Goal: Task Accomplishment & Management: Manage account settings

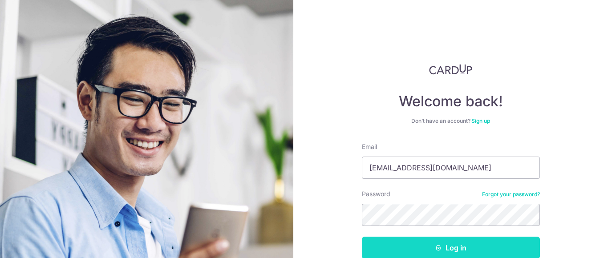
click at [406, 247] on button "Log in" at bounding box center [451, 248] width 178 height 22
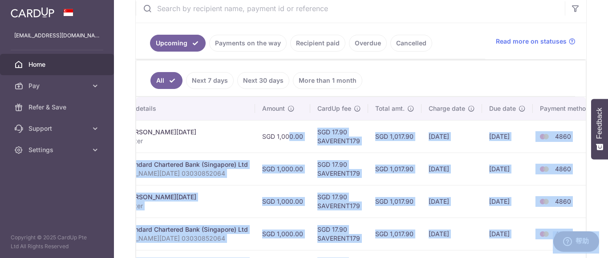
scroll to position [0, 228]
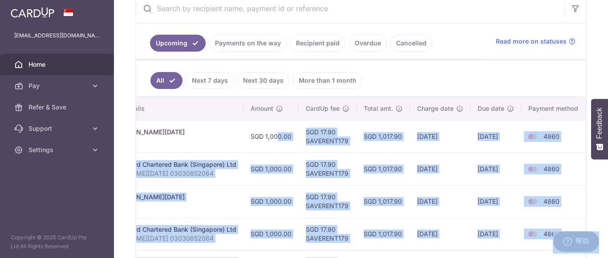
drag, startPoint x: 496, startPoint y: 136, endPoint x: 593, endPoint y: 137, distance: 97.9
click at [593, 137] on body "[EMAIL_ADDRESS][DOMAIN_NAME] Home Pay Payments Recipients Cards Refer & Save Su…" at bounding box center [304, 129] width 608 height 258
click at [562, 167] on td "4860" at bounding box center [555, 169] width 68 height 32
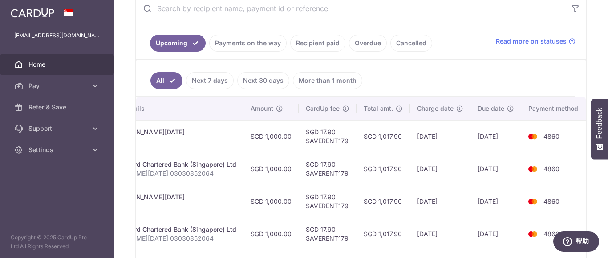
click at [479, 87] on ul "All Next 7 days Next 30 days More than 1 month" at bounding box center [355, 79] width 439 height 36
click at [403, 146] on td "SGD 1,017.90" at bounding box center [382, 136] width 53 height 32
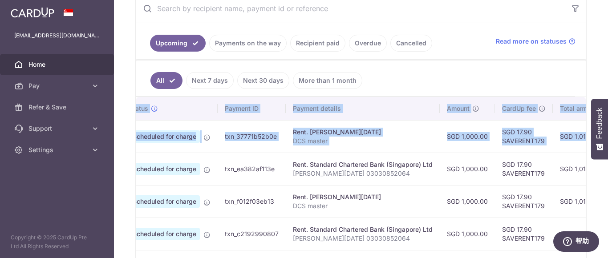
scroll to position [0, 0]
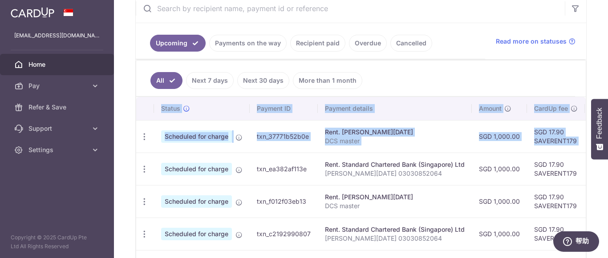
drag, startPoint x: 408, startPoint y: 138, endPoint x: 210, endPoint y: 142, distance: 198.4
click at [131, 142] on div "× Pause Schedule Pause all future payments in this series Pause just this one p…" at bounding box center [361, 129] width 494 height 258
click at [258, 144] on td "txn_37771b52b0e" at bounding box center [284, 136] width 68 height 32
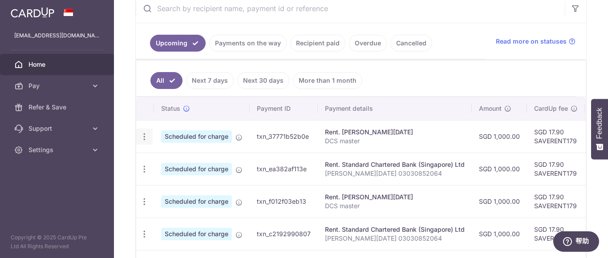
click at [142, 137] on icon "button" at bounding box center [144, 136] width 9 height 9
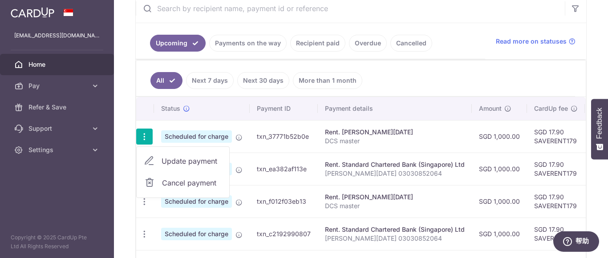
click at [194, 162] on span "Update payment" at bounding box center [191, 161] width 61 height 11
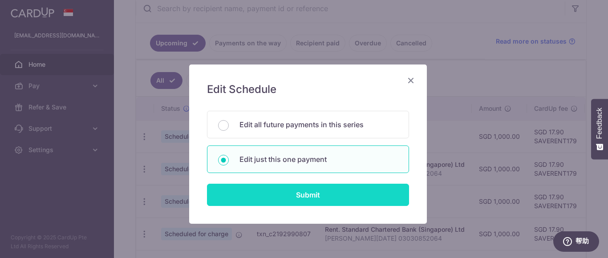
click at [294, 197] on input "Submit" at bounding box center [308, 195] width 202 height 22
radio input "true"
type input "1,000.00"
type input "[DATE]"
type input "DCS master"
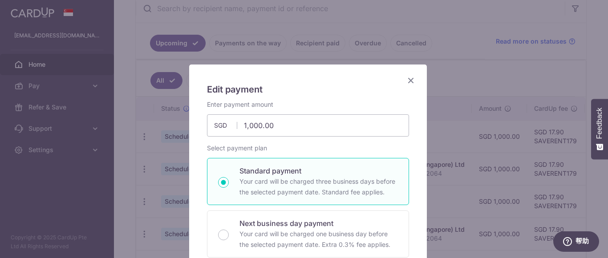
type input "SAVERENT179"
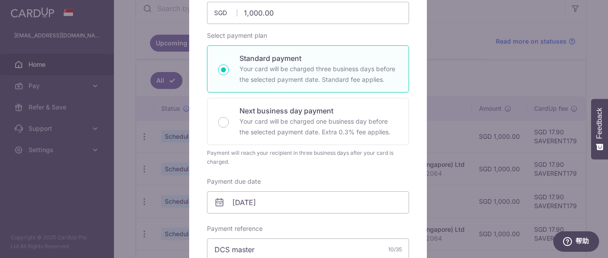
scroll to position [133, 0]
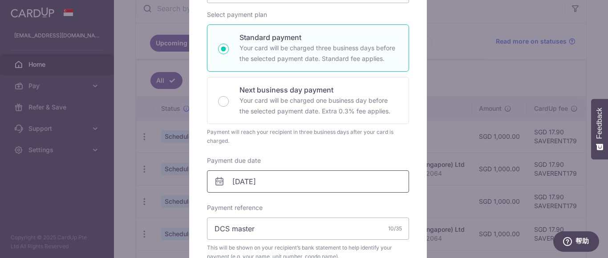
click at [309, 183] on input "[DATE]" at bounding box center [308, 181] width 202 height 22
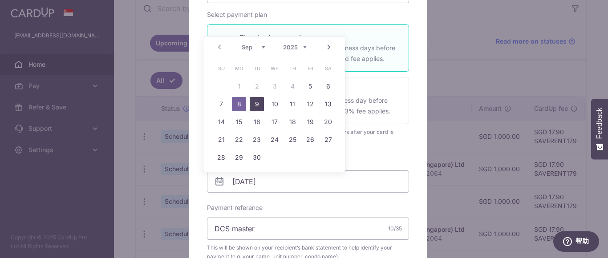
click at [255, 104] on link "9" at bounding box center [257, 104] width 14 height 14
type input "[DATE]"
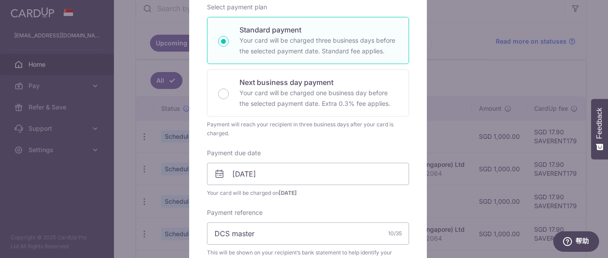
scroll to position [0, 0]
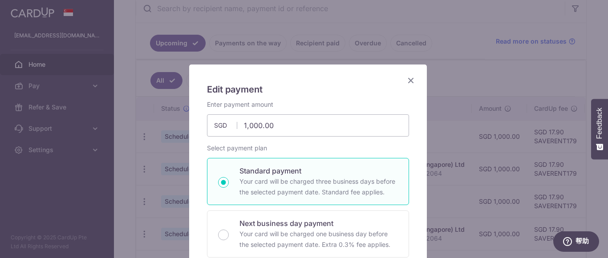
click at [409, 80] on icon "Close" at bounding box center [410, 80] width 11 height 11
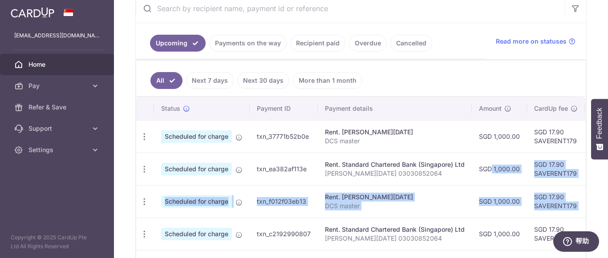
scroll to position [0, 228]
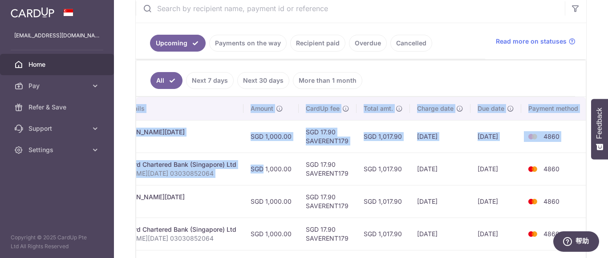
drag, startPoint x: 473, startPoint y: 165, endPoint x: 607, endPoint y: 186, distance: 135.9
click at [607, 186] on div "× Pause Schedule Pause all future payments in this series Pause just this one p…" at bounding box center [361, 129] width 494 height 258
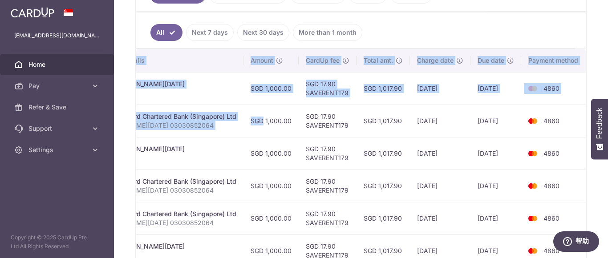
scroll to position [267, 0]
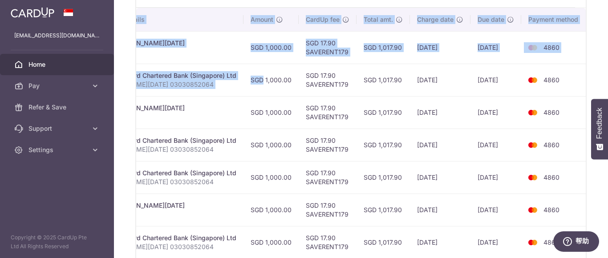
click at [460, 149] on td "[DATE]" at bounding box center [440, 145] width 61 height 32
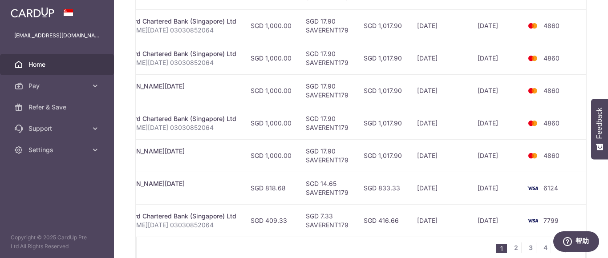
scroll to position [400, 0]
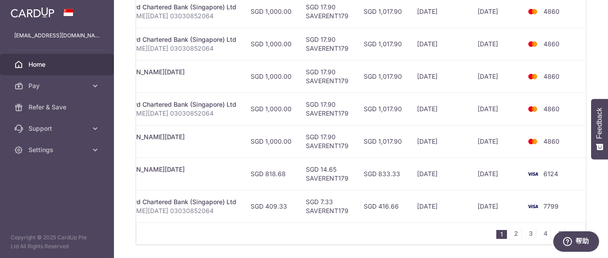
drag, startPoint x: 399, startPoint y: 221, endPoint x: 190, endPoint y: 219, distance: 208.7
click at [190, 219] on tr "Update payment Cancel payment Scheduled for charge txn_4547a70a073 Rent. Standa…" at bounding box center [248, 206] width 681 height 32
click at [282, 208] on td "SGD 409.33" at bounding box center [270, 206] width 55 height 32
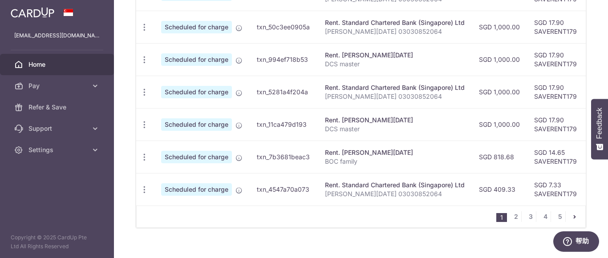
scroll to position [432, 0]
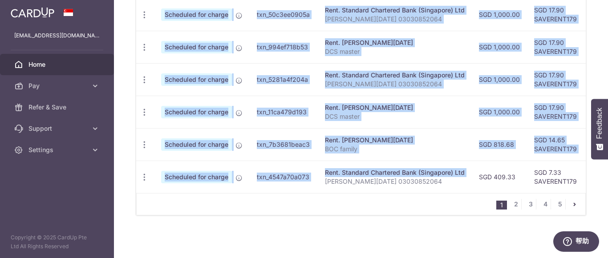
drag, startPoint x: 418, startPoint y: 190, endPoint x: 480, endPoint y: 192, distance: 62.3
click at [480, 192] on div "Status Payment ID Payment details Amount CardUp fee Total amt. Charge date Due …" at bounding box center [360, 19] width 449 height 348
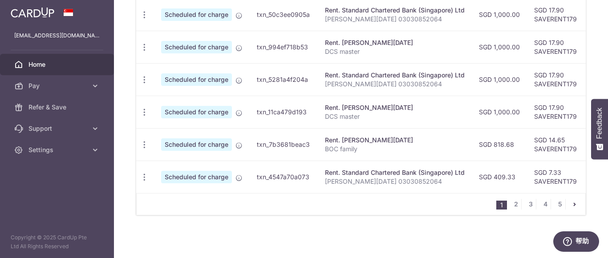
click at [403, 203] on div "1 2 3 4 5" at bounding box center [360, 204] width 449 height 22
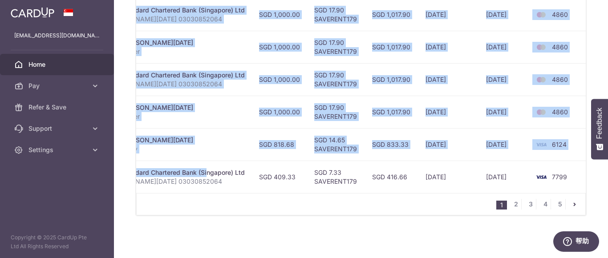
scroll to position [0, 228]
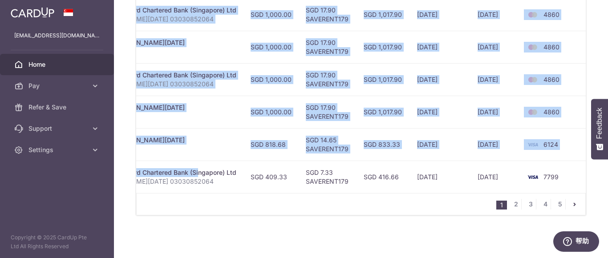
drag, startPoint x: 398, startPoint y: 169, endPoint x: 607, endPoint y: 190, distance: 210.6
click at [607, 190] on div "× Pause Schedule Pause all future payments in this series Pause just this one p…" at bounding box center [361, 129] width 494 height 258
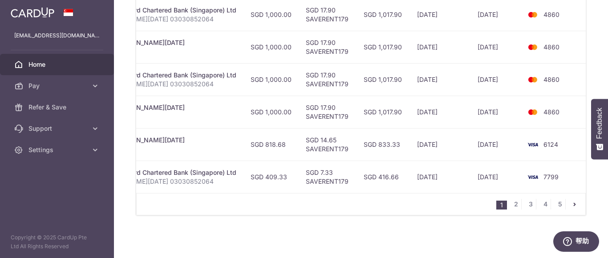
click at [360, 219] on div "× Pause Schedule Pause all future payments in this series Pause just this one p…" at bounding box center [361, 129] width 494 height 258
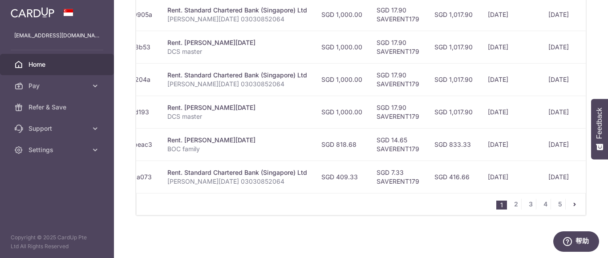
scroll to position [0, 0]
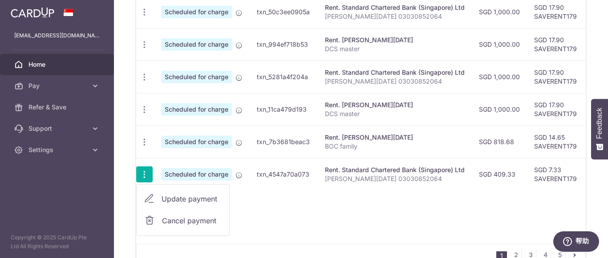
click at [195, 201] on span "Update payment" at bounding box center [191, 199] width 61 height 11
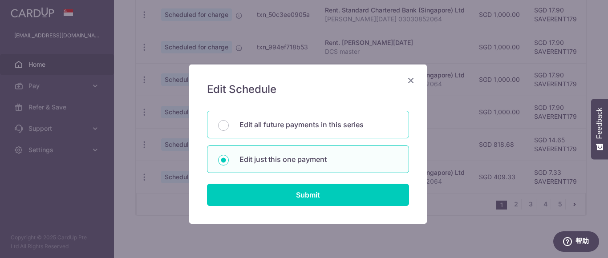
click at [243, 126] on p "Edit all future payments in this series" at bounding box center [318, 124] width 158 height 11
click at [229, 126] on input "Edit all future payments in this series" at bounding box center [223, 125] width 11 height 11
radio input "true"
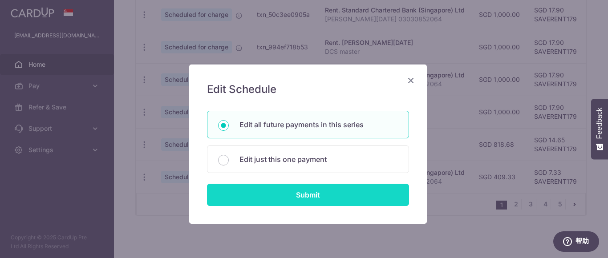
click at [287, 197] on input "Submit" at bounding box center [308, 195] width 202 height 22
type input "409.33"
radio input "true"
type input "[PERSON_NAME][DATE] 03030852064"
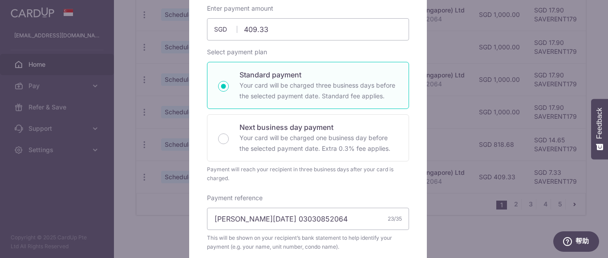
scroll to position [89, 0]
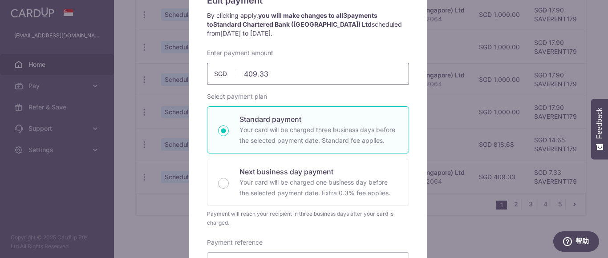
click at [287, 79] on input "409.33" at bounding box center [308, 74] width 202 height 22
type input "409.34"
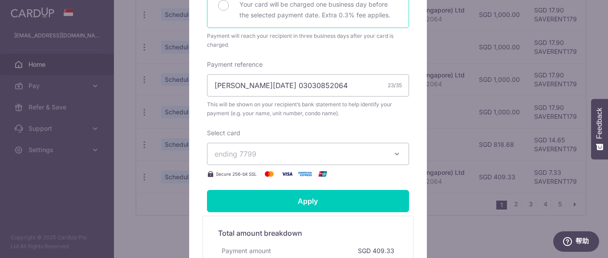
scroll to position [311, 0]
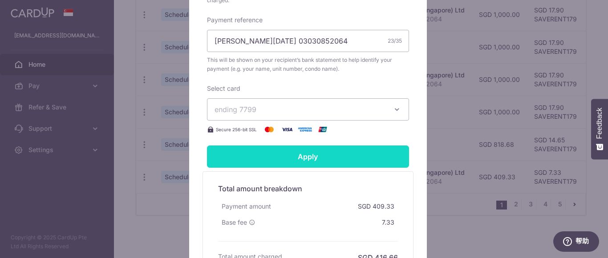
click at [363, 166] on input "Apply" at bounding box center [308, 156] width 202 height 22
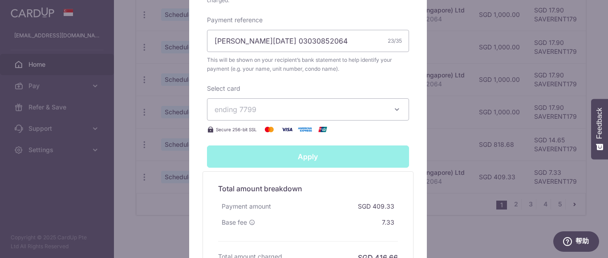
type input "Successfully Applied"
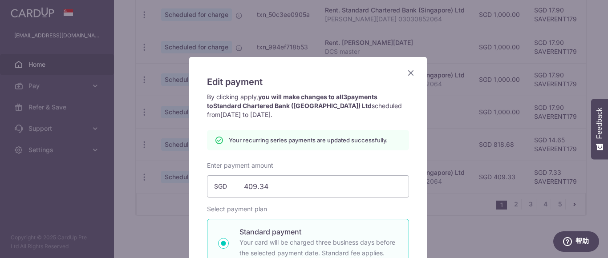
scroll to position [0, 0]
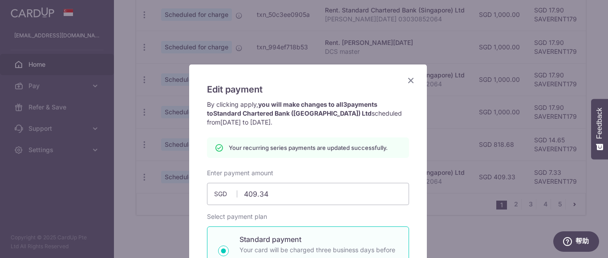
click at [407, 81] on icon "Close" at bounding box center [410, 80] width 11 height 11
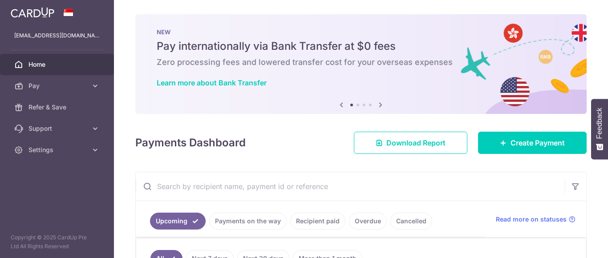
drag, startPoint x: 601, startPoint y: 195, endPoint x: 607, endPoint y: 198, distance: 7.4
click at [607, 198] on div "× Pause Schedule Pause all future payments in this series Pause just this one p…" at bounding box center [361, 129] width 494 height 258
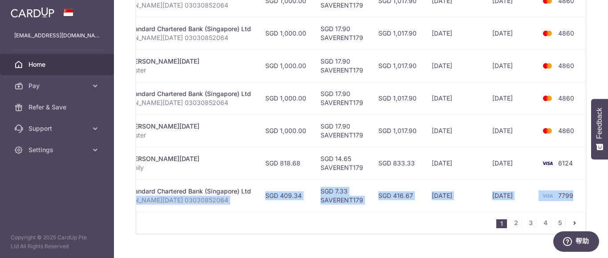
click at [372, 228] on div "1 2 3 4 5" at bounding box center [360, 223] width 449 height 22
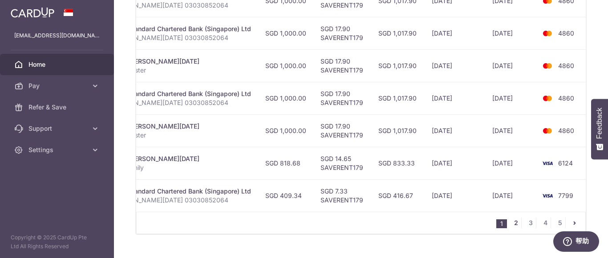
click at [512, 226] on link "2" at bounding box center [515, 223] width 11 height 11
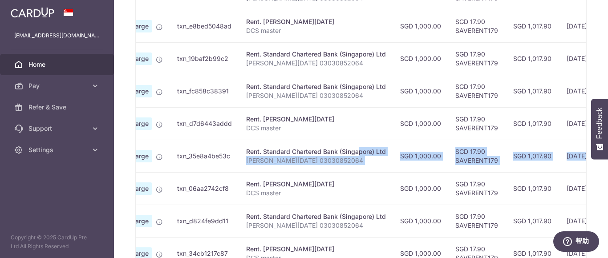
scroll to position [0, 230]
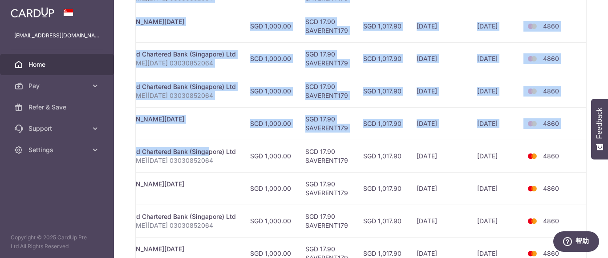
drag, startPoint x: 425, startPoint y: 155, endPoint x: 607, endPoint y: 171, distance: 182.7
click at [607, 171] on div "× Pause Schedule Pause all future payments in this series Pause just this one p…" at bounding box center [361, 129] width 494 height 258
click at [581, 180] on td "4860" at bounding box center [554, 188] width 68 height 32
click at [580, 191] on td "4860" at bounding box center [554, 188] width 68 height 32
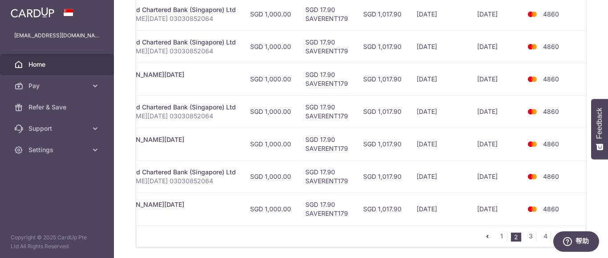
scroll to position [432, 0]
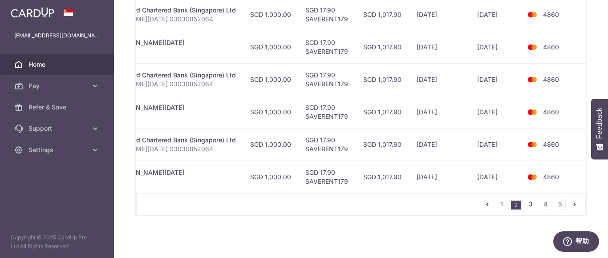
click at [527, 205] on link "3" at bounding box center [530, 204] width 11 height 11
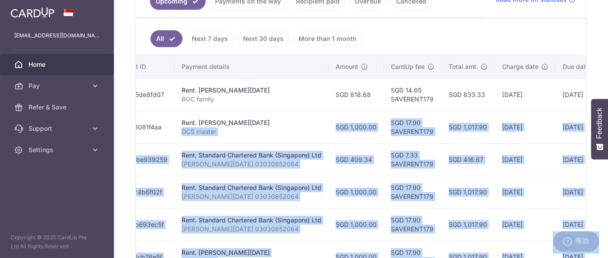
scroll to position [0, 230]
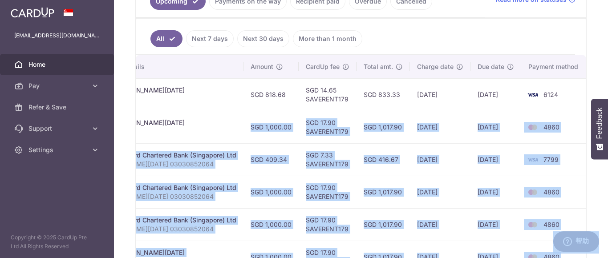
drag, startPoint x: 585, startPoint y: 140, endPoint x: 556, endPoint y: 180, distance: 49.6
click at [605, 151] on body "[EMAIL_ADDRESS][DOMAIN_NAME] Home Pay Payments Recipients Cards Refer & Save Su…" at bounding box center [304, 129] width 608 height 258
click at [557, 182] on td "4860" at bounding box center [555, 192] width 68 height 32
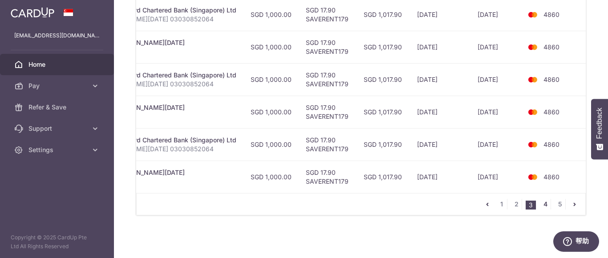
click at [541, 204] on link "4" at bounding box center [545, 204] width 11 height 11
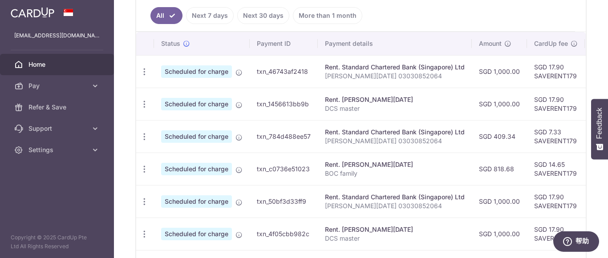
scroll to position [309, 0]
